Goal: Find contact information: Find contact information

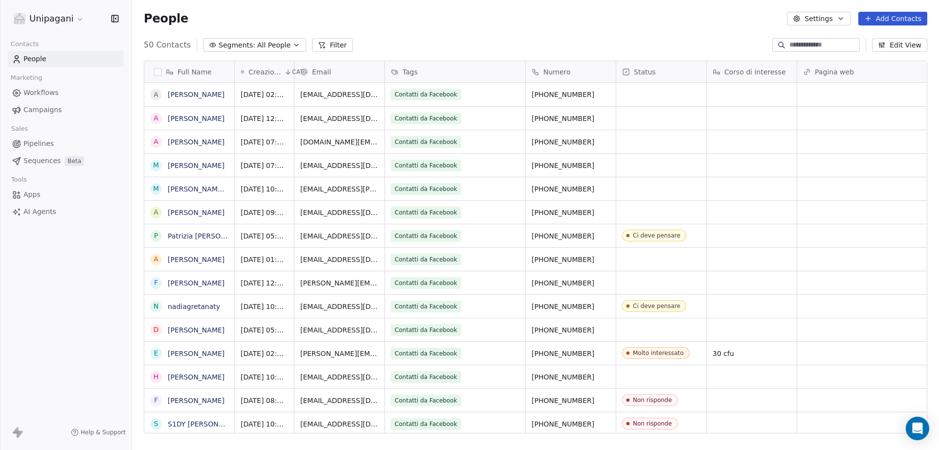
scroll to position [388, 800]
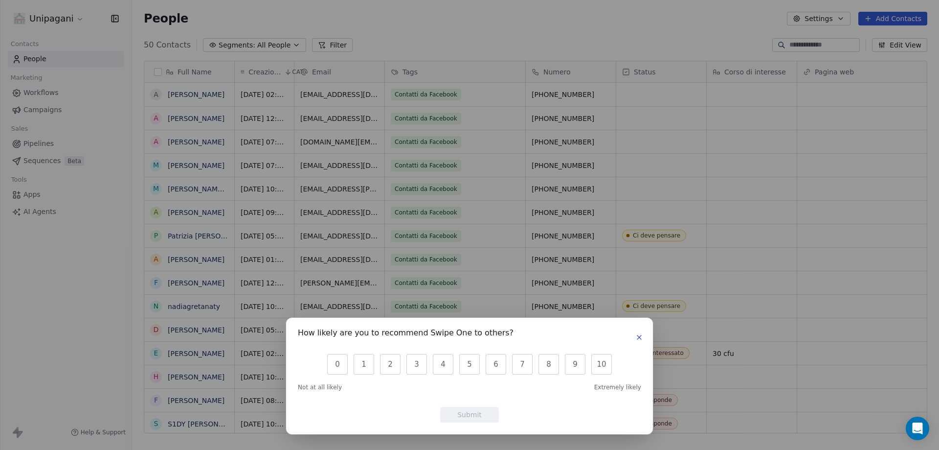
click at [642, 336] on icon "button" at bounding box center [640, 337] width 8 height 8
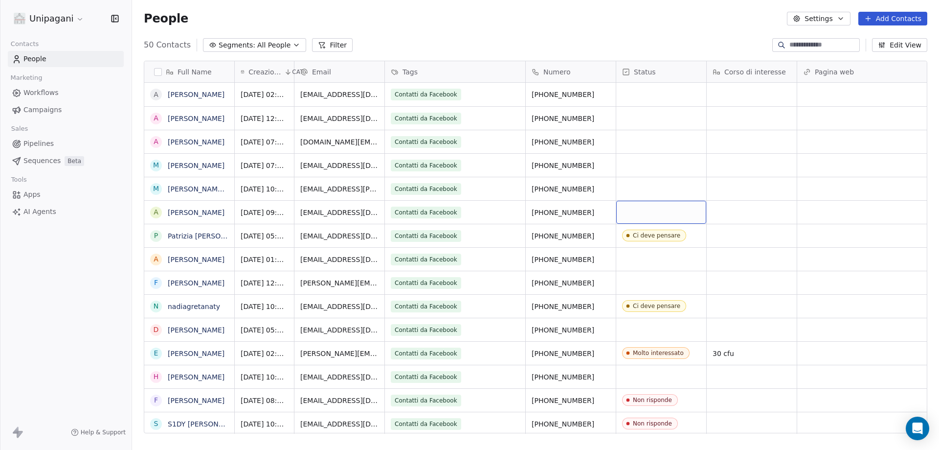
click at [672, 209] on div "grid" at bounding box center [662, 212] width 90 height 23
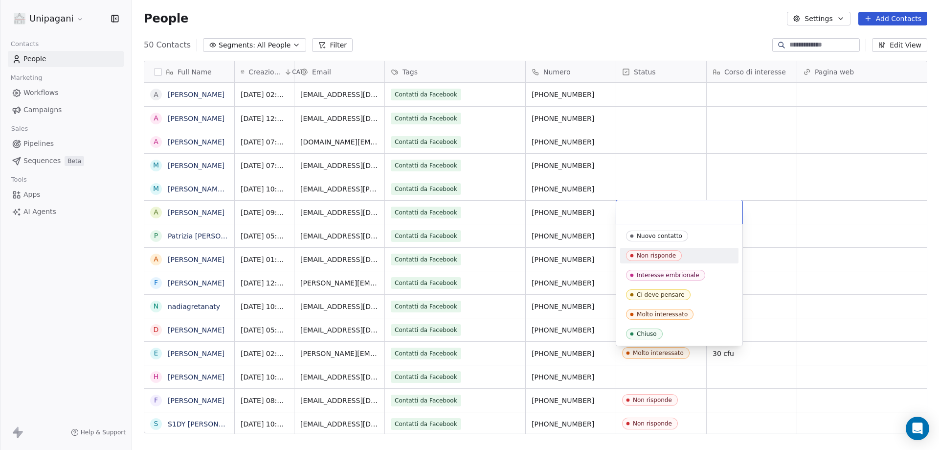
click at [674, 258] on div "Non risponde" at bounding box center [656, 255] width 39 height 7
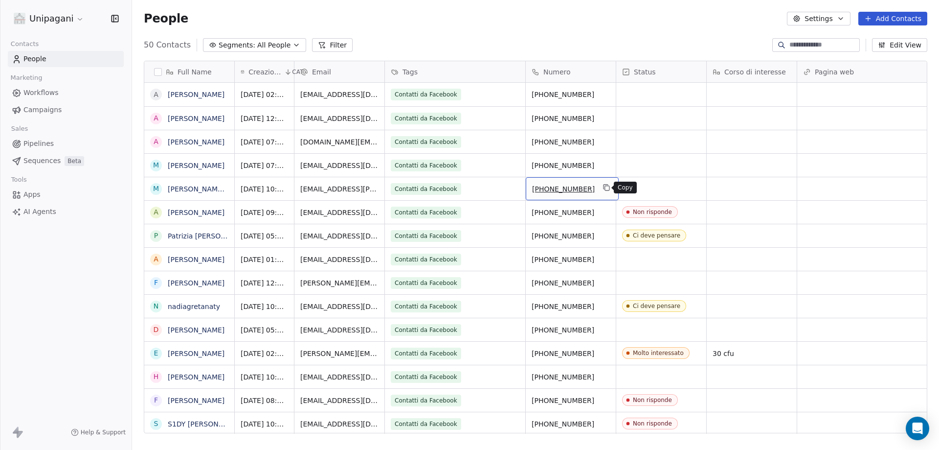
click at [603, 188] on icon "grid" at bounding box center [607, 187] width 8 height 8
click at [644, 188] on div "grid" at bounding box center [662, 188] width 90 height 23
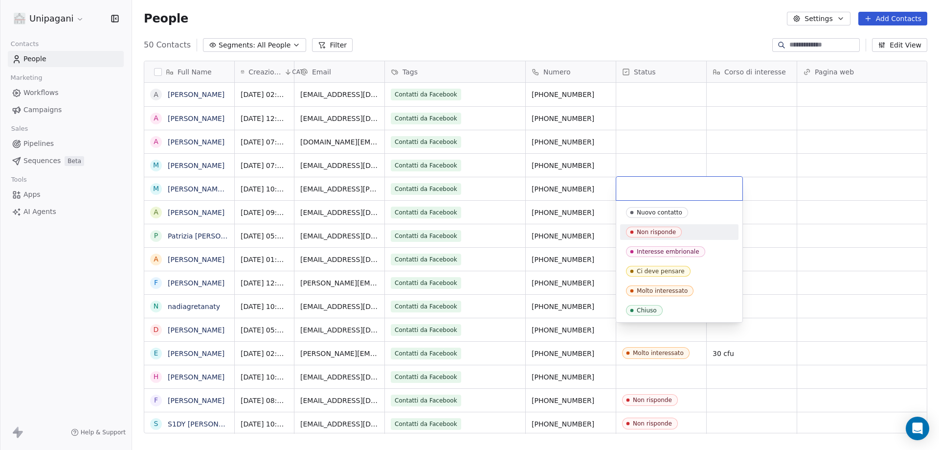
click at [684, 234] on div "Non risponde" at bounding box center [679, 232] width 107 height 11
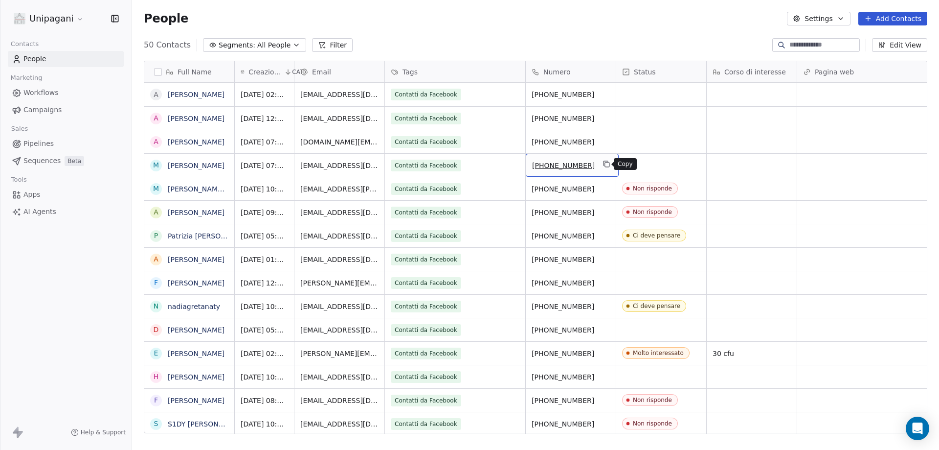
click at [605, 167] on icon "grid" at bounding box center [607, 164] width 4 height 4
click at [191, 164] on link "[PERSON_NAME]" at bounding box center [196, 165] width 57 height 8
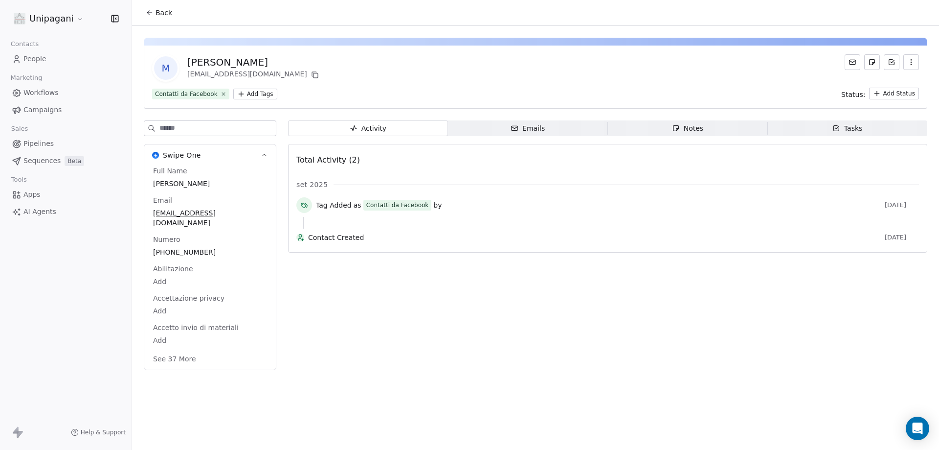
click at [145, 10] on button "Back" at bounding box center [159, 13] width 38 height 18
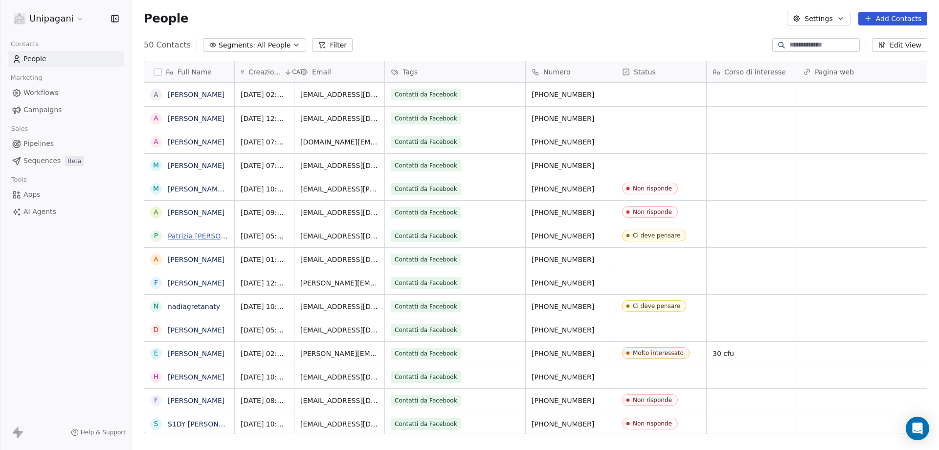
scroll to position [388, 800]
click at [604, 140] on icon "grid" at bounding box center [607, 141] width 8 height 8
click at [187, 143] on link "[PERSON_NAME]" at bounding box center [196, 142] width 57 height 8
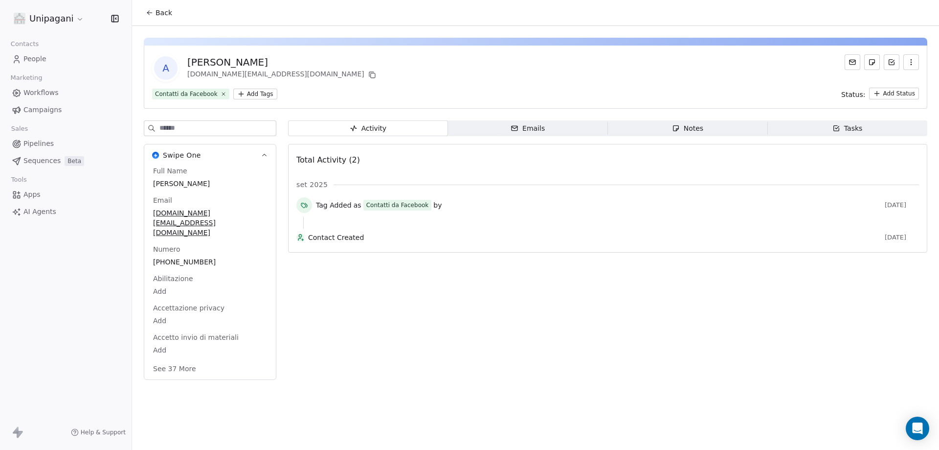
click at [160, 13] on span "Back" at bounding box center [164, 13] width 17 height 10
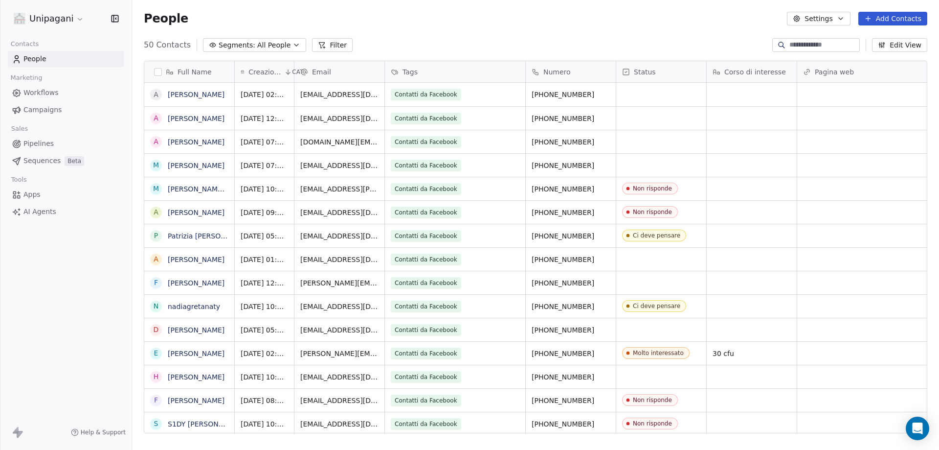
scroll to position [388, 800]
click at [605, 120] on icon "grid" at bounding box center [607, 117] width 4 height 4
click at [601, 115] on input "**********" at bounding box center [571, 119] width 86 height 20
click at [602, 117] on input "**********" at bounding box center [571, 119] width 86 height 20
click at [569, 118] on input "**********" at bounding box center [571, 119] width 86 height 20
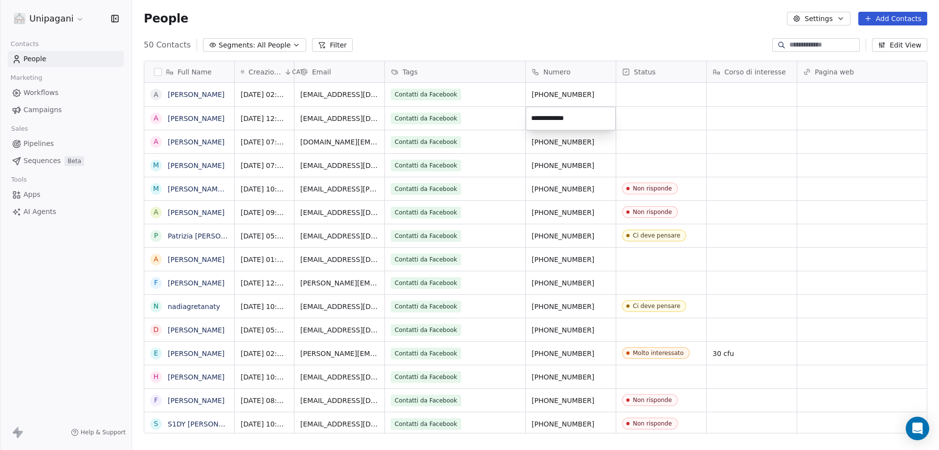
click at [603, 157] on html "Unipagani Contacts People Marketing Workflows Campaigns Sales Pipelines Sequenc…" at bounding box center [469, 225] width 939 height 450
click at [603, 119] on icon "grid" at bounding box center [607, 117] width 8 height 8
click at [605, 92] on icon "grid" at bounding box center [607, 93] width 8 height 8
